Goal: Information Seeking & Learning: Learn about a topic

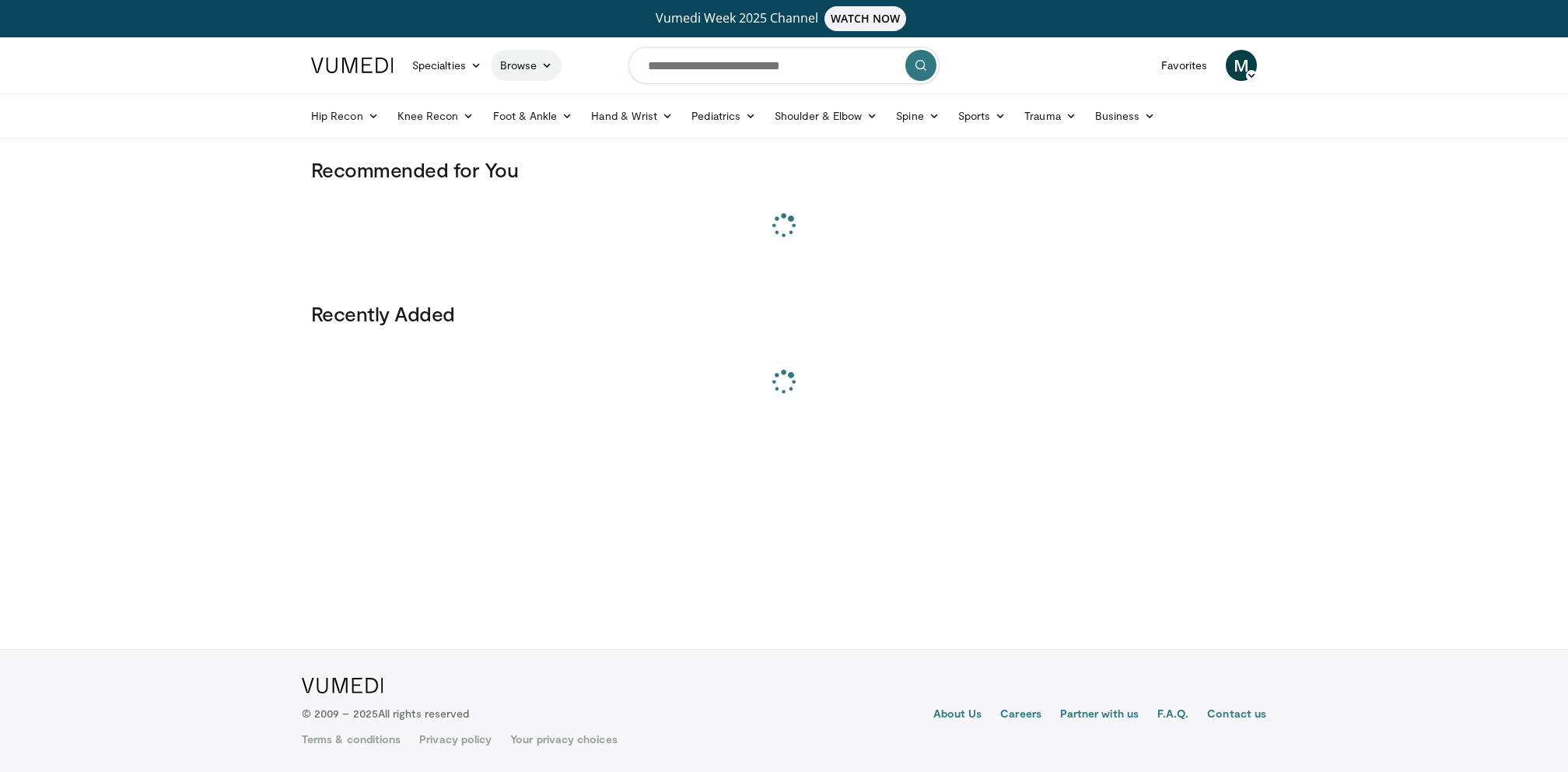
click at [517, 75] on link "Browse" at bounding box center [527, 65] width 72 height 31
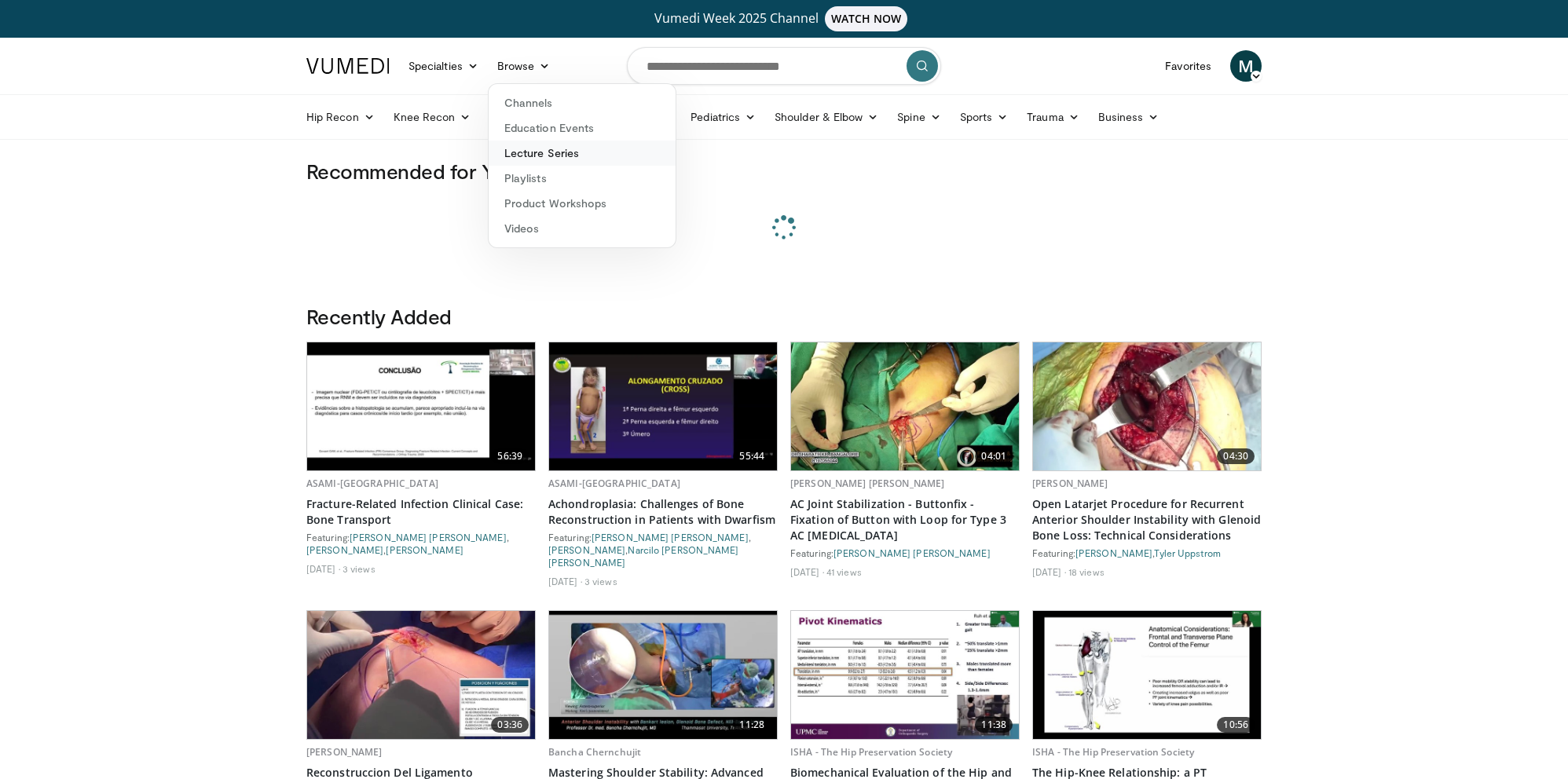
click at [542, 157] on link "Lecture Series" at bounding box center [582, 153] width 187 height 25
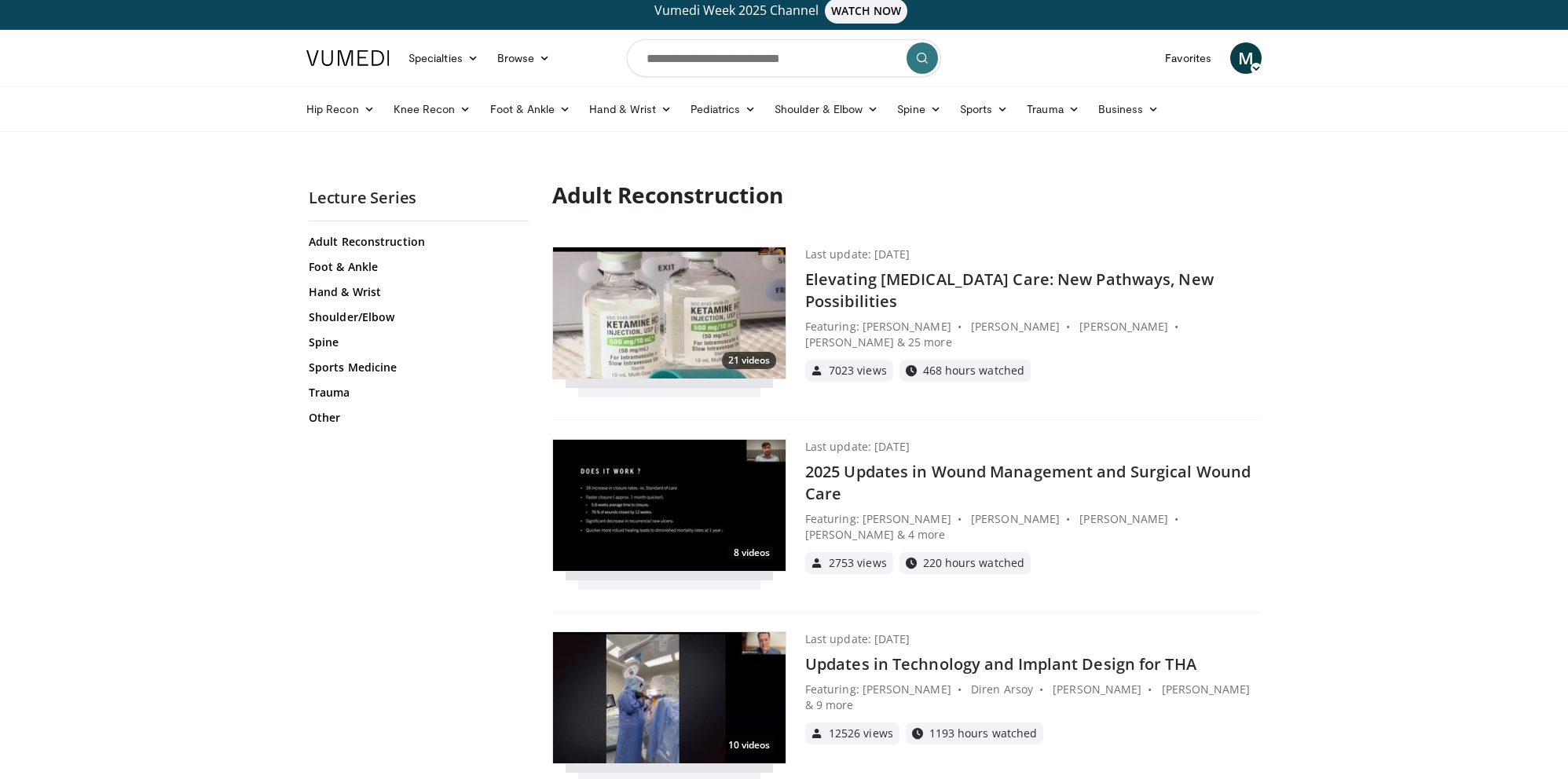
scroll to position [13, 0]
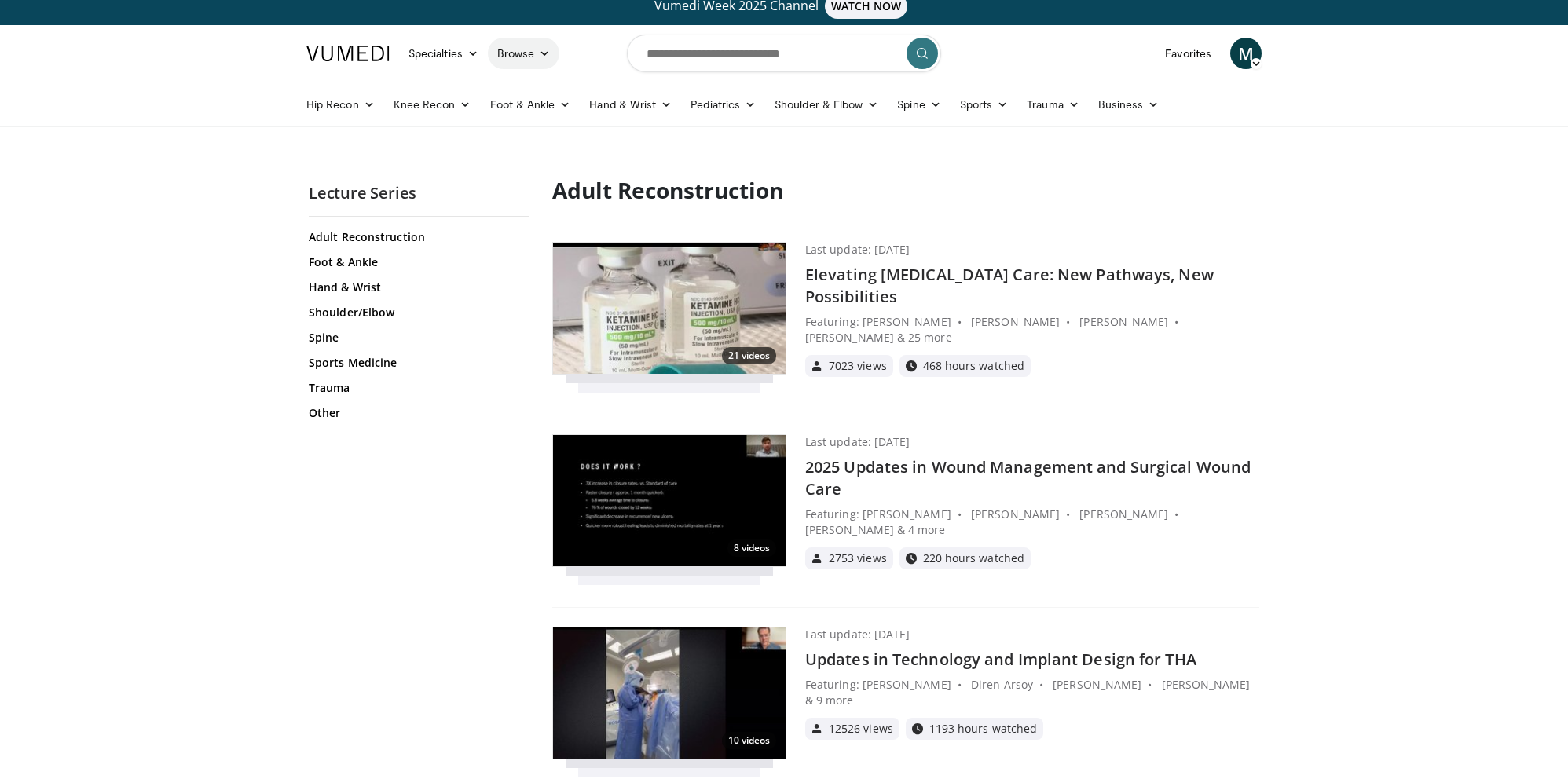
click at [540, 44] on link "Browse" at bounding box center [524, 53] width 73 height 32
click at [546, 144] on link "Lecture Series" at bounding box center [582, 140] width 187 height 25
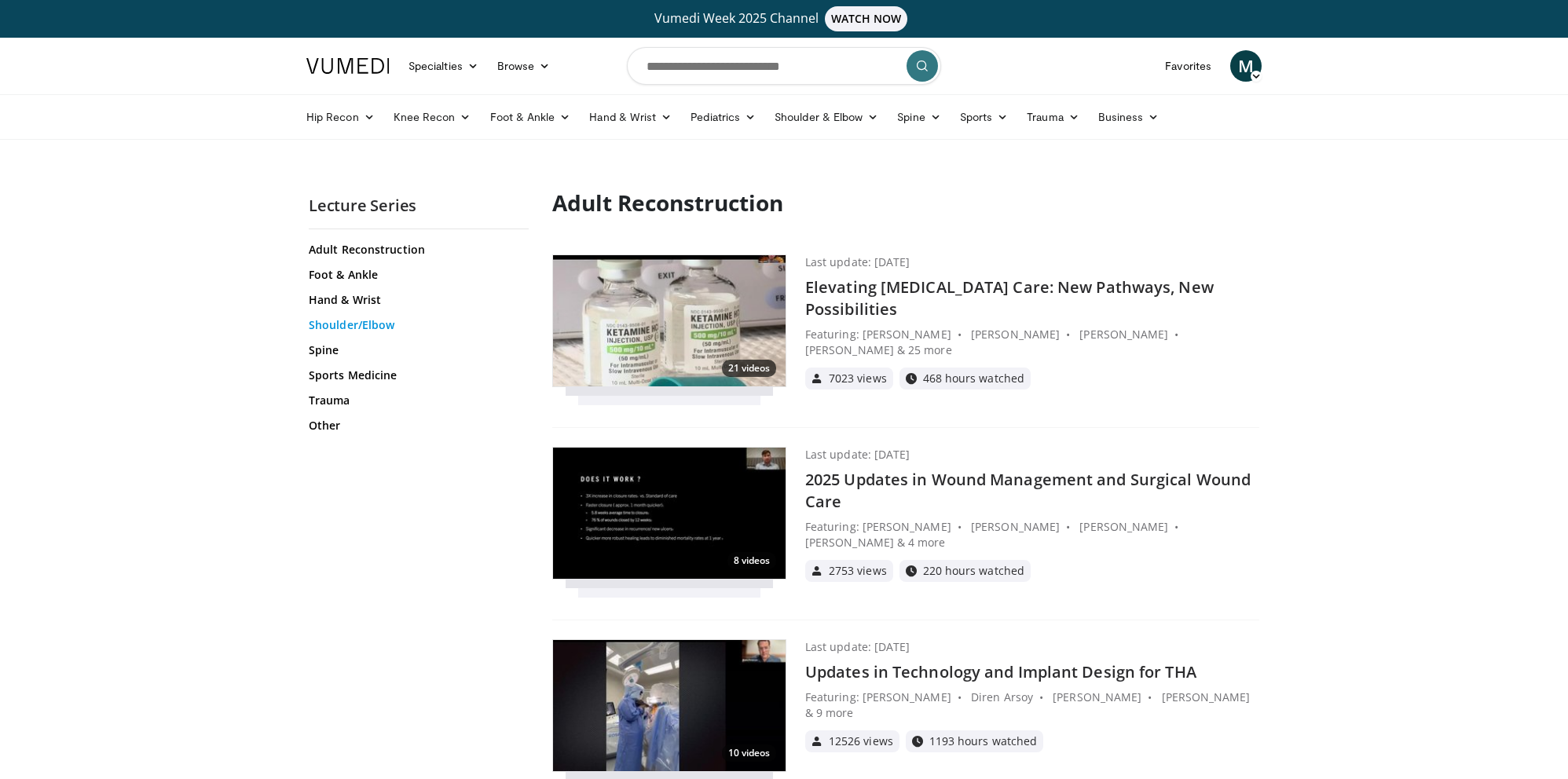
click at [332, 328] on link "Shoulder/Elbow" at bounding box center [417, 324] width 216 height 15
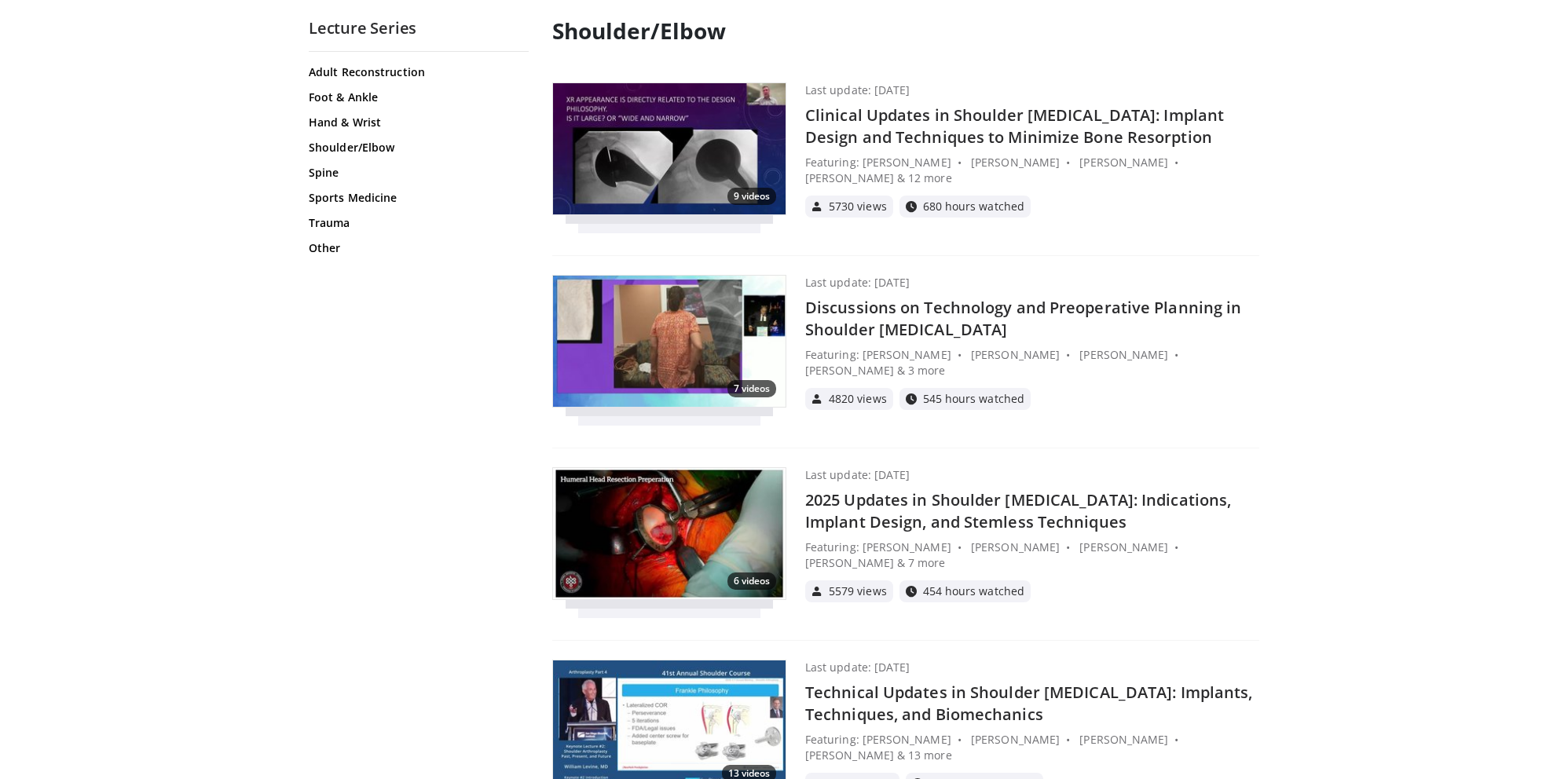
click at [938, 104] on h4 "Clinical Updates in Shoulder Arthroplasty: Implant Design and Techniques to Min…" at bounding box center [1031, 126] width 454 height 44
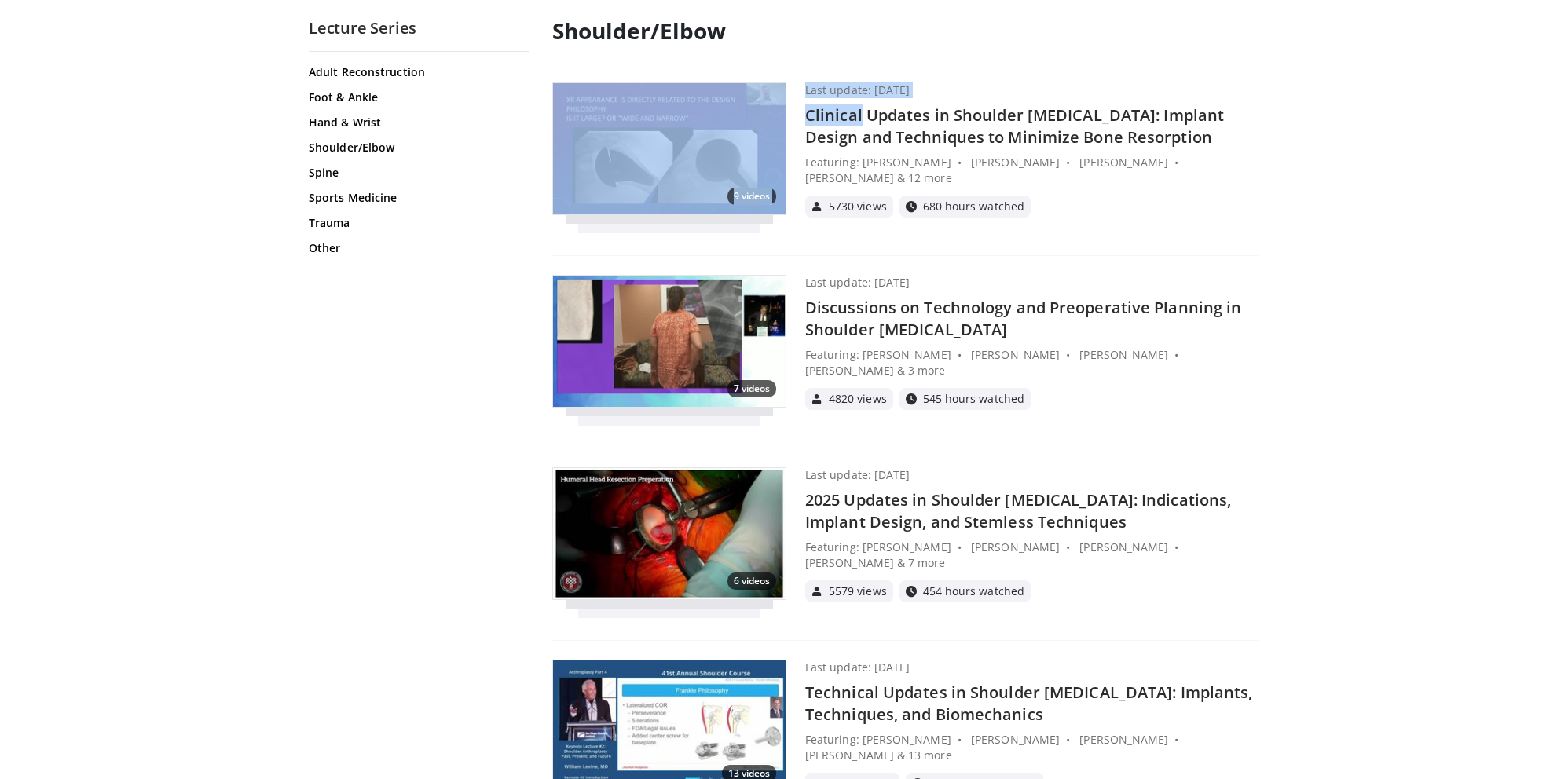
drag, startPoint x: 703, startPoint y: 53, endPoint x: 847, endPoint y: 101, distance: 151.8
click at [889, 297] on h4 "Discussions on Technology and Preoperative Planning in Shoulder [MEDICAL_DATA]" at bounding box center [1031, 319] width 454 height 44
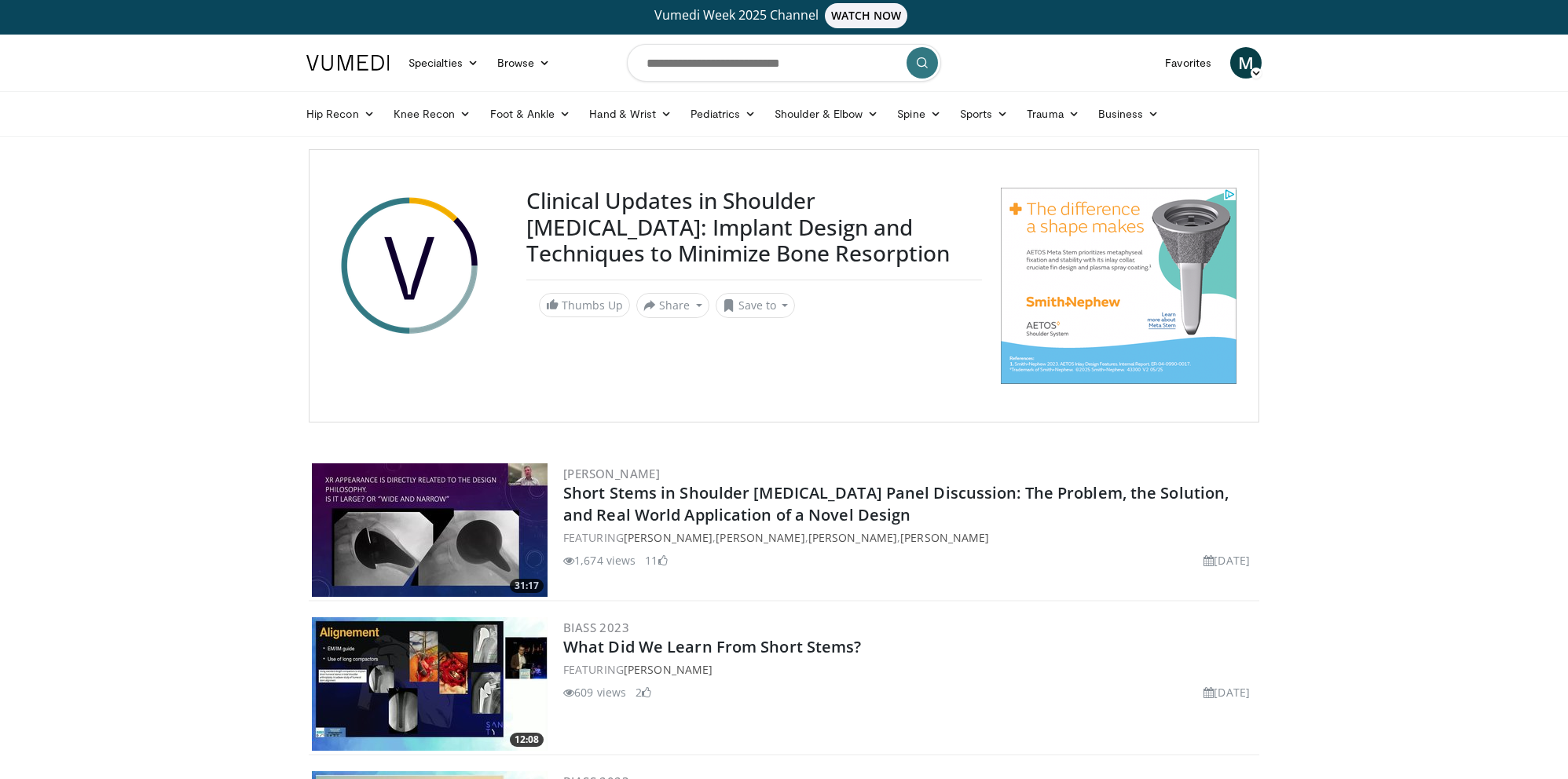
scroll to position [4, 0]
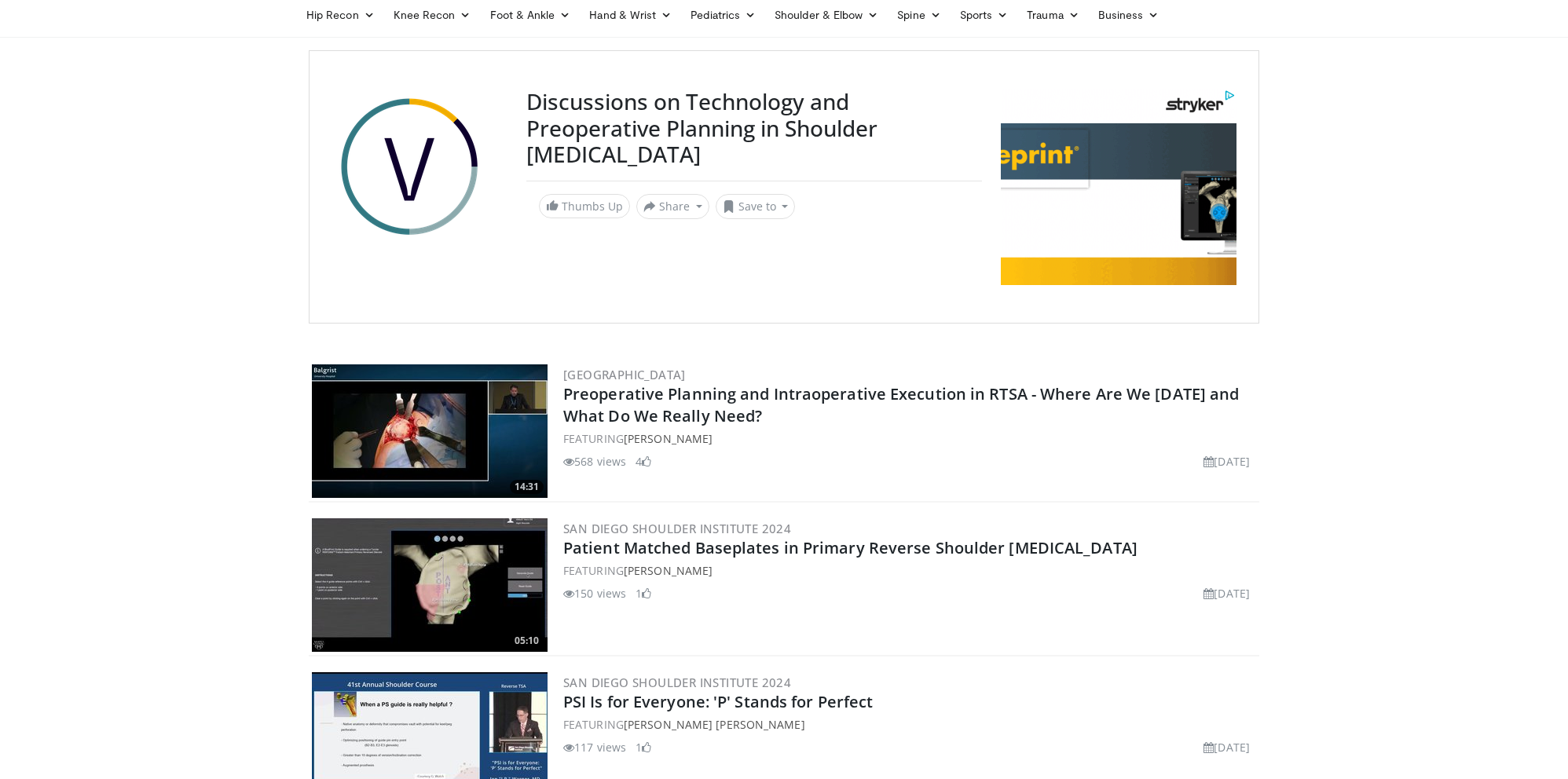
scroll to position [103, 0]
